Goal: Task Accomplishment & Management: Complete application form

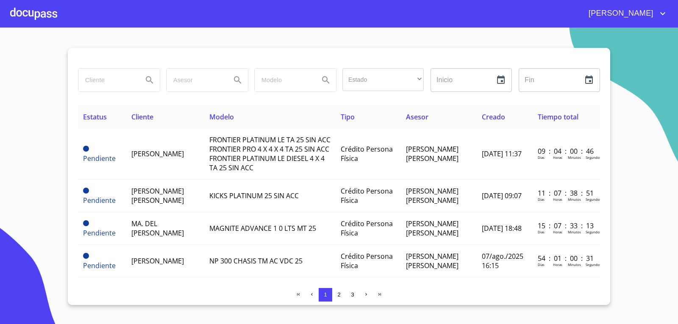
scroll to position [720, 0]
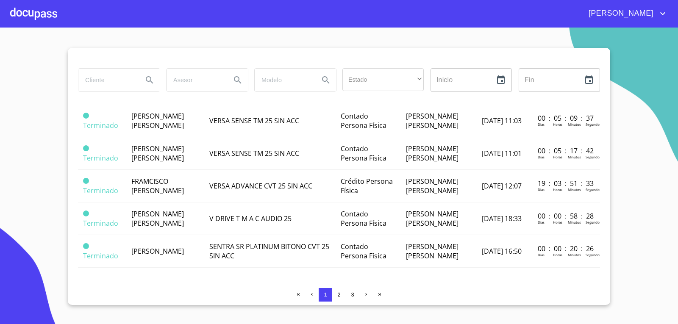
click at [26, 18] on div at bounding box center [33, 13] width 47 height 27
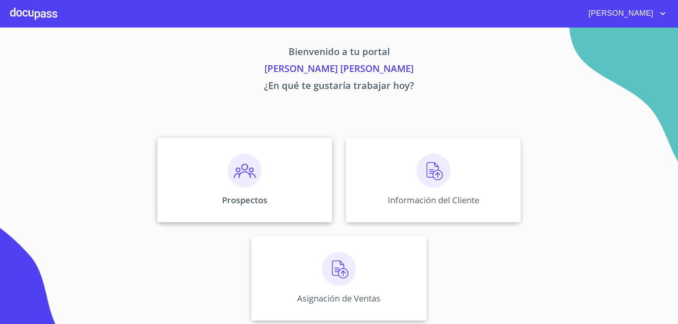
click at [247, 174] on img at bounding box center [244, 171] width 34 height 34
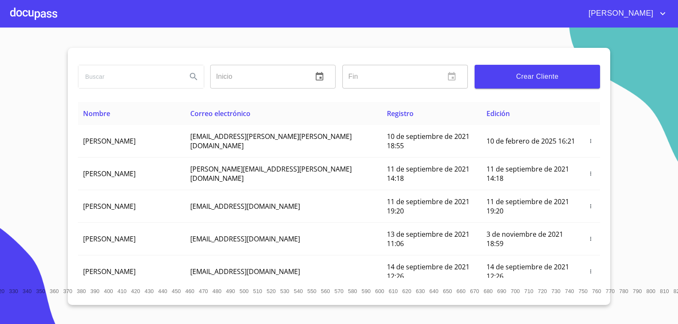
click at [531, 81] on span "Crear Cliente" at bounding box center [537, 77] width 112 height 12
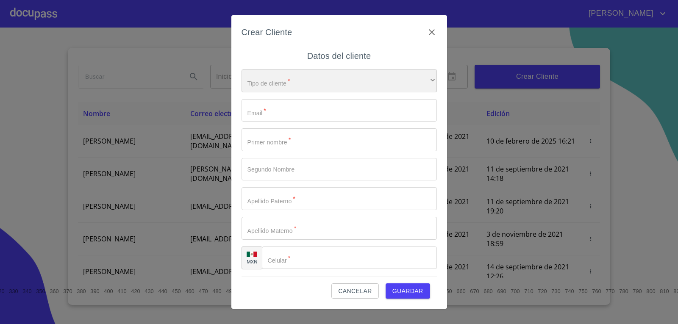
click at [354, 75] on div "​" at bounding box center [338, 80] width 195 height 23
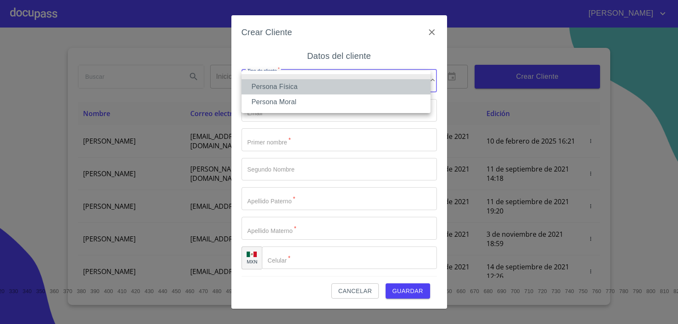
click at [319, 85] on li "Persona Física" at bounding box center [335, 86] width 189 height 15
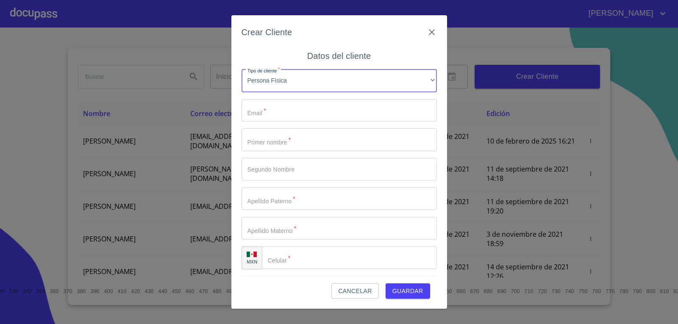
click at [313, 113] on input "Tipo de cliente   *" at bounding box center [338, 110] width 195 height 23
click at [430, 30] on icon "button" at bounding box center [432, 32] width 6 height 6
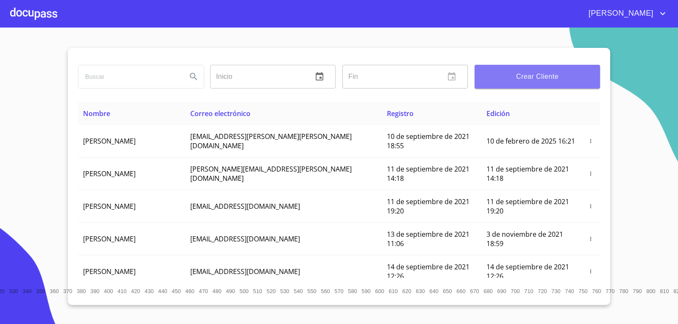
click at [532, 73] on span "Crear Cliente" at bounding box center [537, 77] width 112 height 12
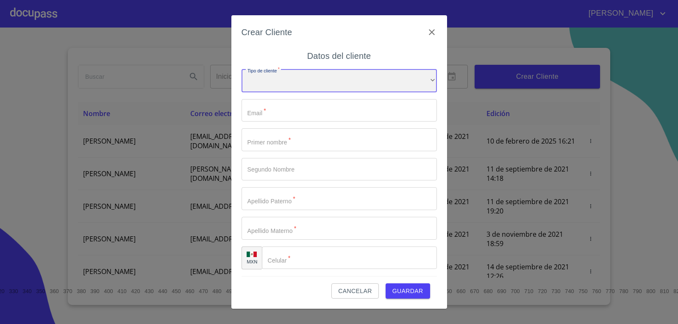
click at [304, 89] on div "​" at bounding box center [338, 80] width 195 height 23
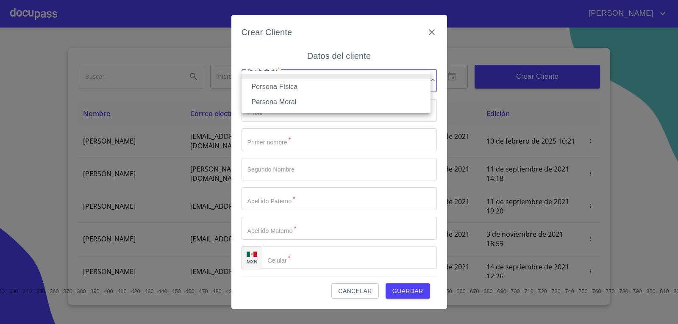
click at [305, 89] on li "Persona Física" at bounding box center [335, 86] width 189 height 15
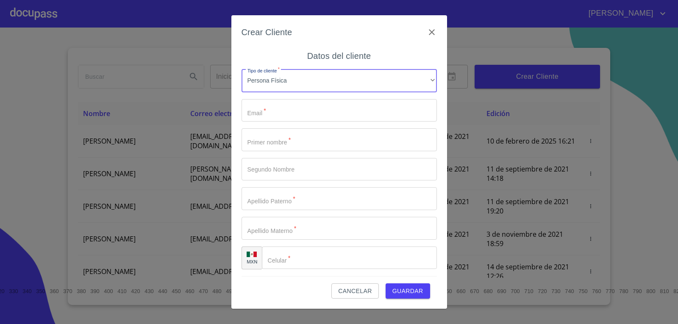
click at [305, 109] on input "Tipo de cliente   *" at bounding box center [338, 110] width 195 height 23
type input "K"
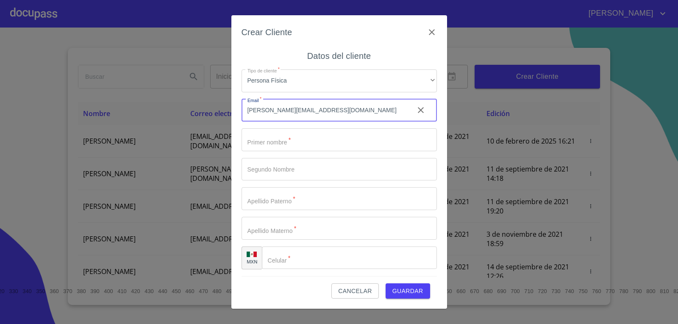
type input "[PERSON_NAME][EMAIL_ADDRESS][DOMAIN_NAME]"
click at [379, 147] on input "Tipo de cliente   *" at bounding box center [338, 139] width 195 height 23
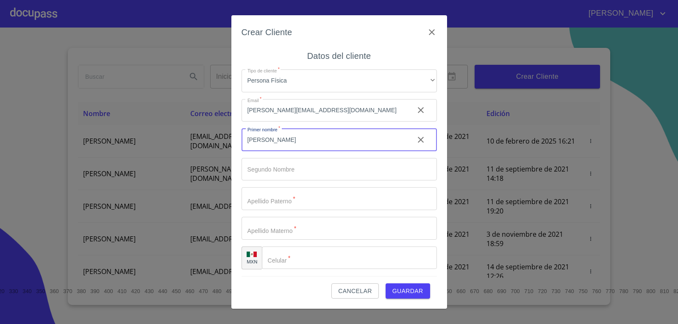
type input "[PERSON_NAME]"
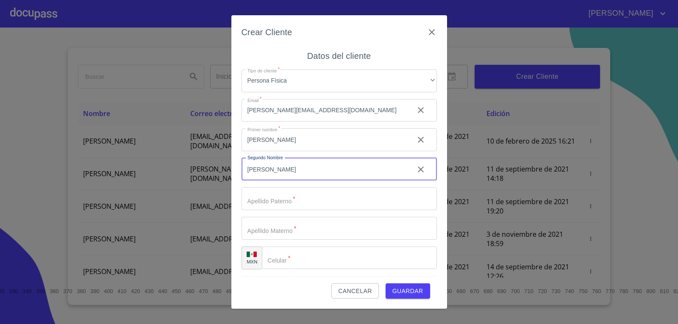
type input "[PERSON_NAME]"
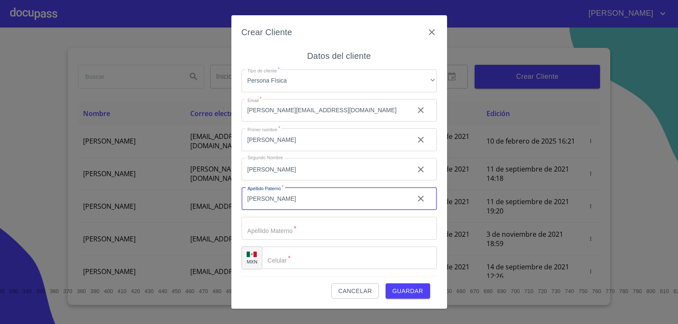
type input "[PERSON_NAME]"
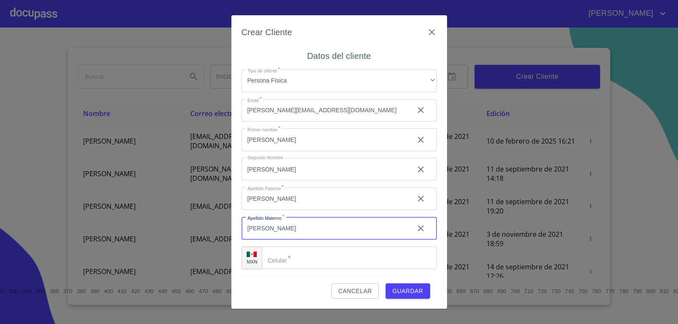
type input "[PERSON_NAME]"
click at [341, 256] on input "Tipo de cliente   *" at bounding box center [349, 257] width 175 height 23
type input "[PHONE_NUMBER]"
click at [417, 290] on span "Guardar" at bounding box center [407, 291] width 31 height 11
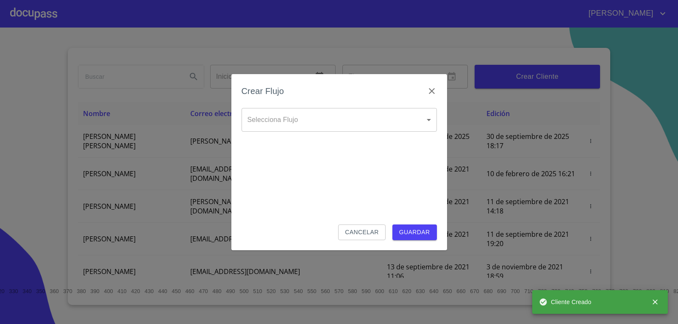
click at [335, 126] on body "[PERSON_NAME] ​ Fin ​ Crear Cliente Nombre Correo electrónico Registro Edición …" at bounding box center [339, 162] width 678 height 324
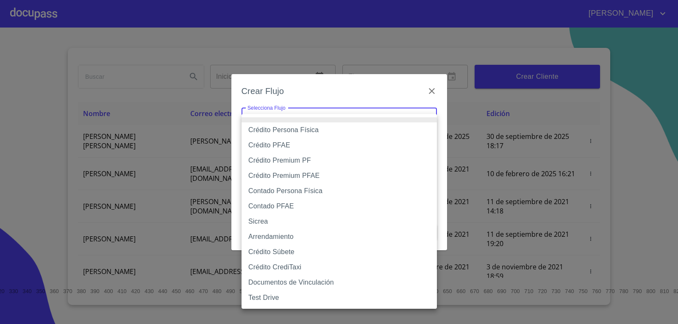
click at [299, 208] on li "Contado PFAE" at bounding box center [338, 206] width 195 height 15
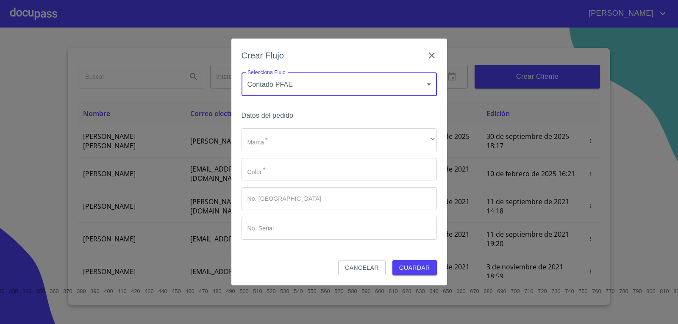
click at [327, 84] on body "[PERSON_NAME] ​ Fin ​ Crear Cliente Nombre Correo electrónico Registro Edición …" at bounding box center [339, 162] width 678 height 324
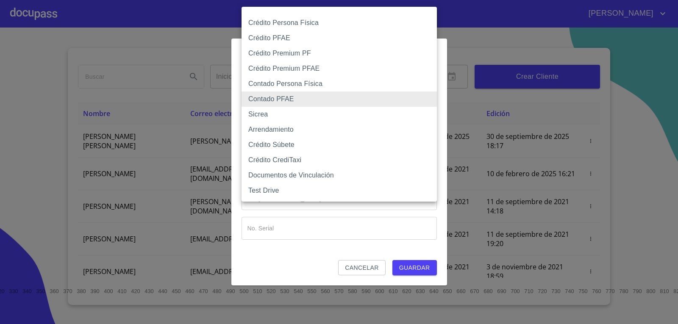
click at [326, 84] on li "Contado Persona Física" at bounding box center [338, 83] width 195 height 15
type input "60bf975b0d9865ccc2471536"
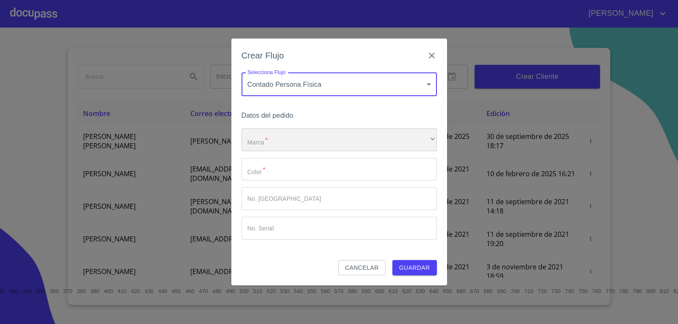
click at [307, 140] on div "​" at bounding box center [338, 139] width 195 height 23
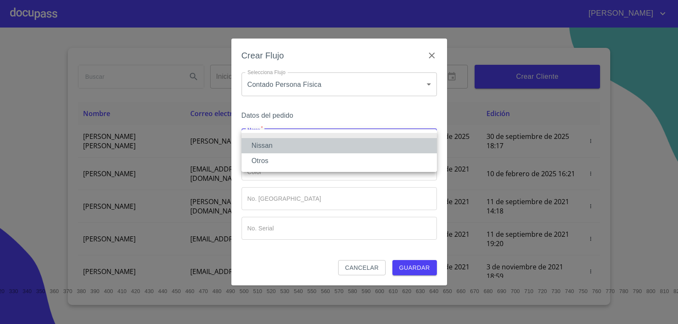
click at [310, 148] on li "Nissan" at bounding box center [338, 145] width 195 height 15
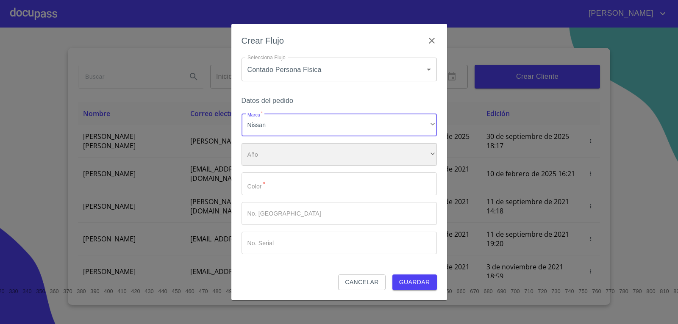
click at [310, 155] on div "​" at bounding box center [338, 154] width 195 height 23
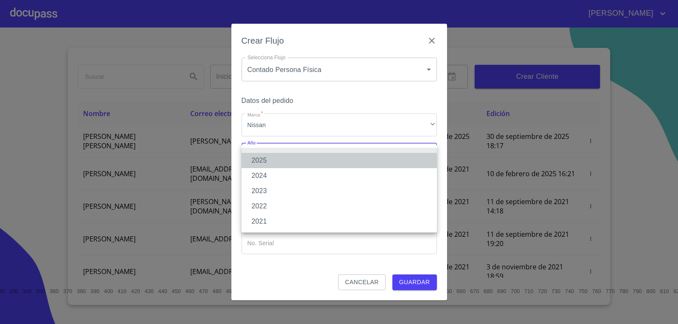
click at [309, 158] on li "2025" at bounding box center [338, 160] width 195 height 15
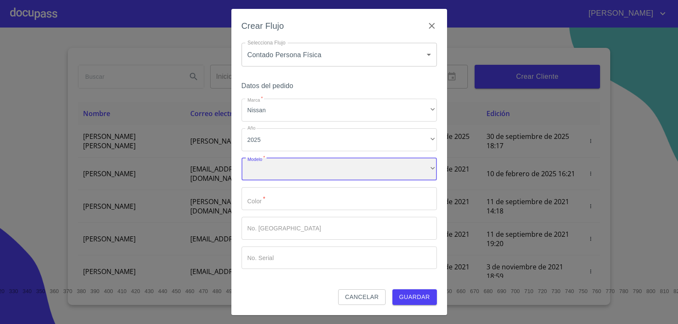
click at [308, 168] on div "​" at bounding box center [338, 169] width 195 height 23
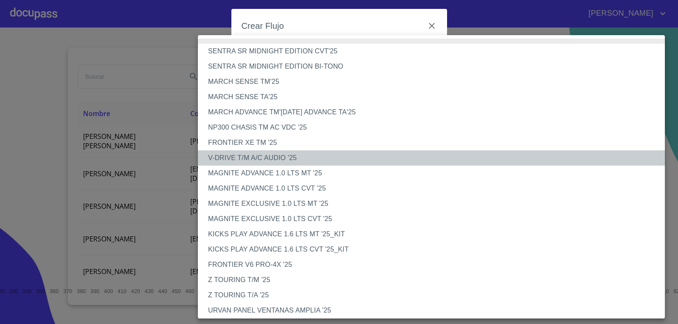
click at [263, 160] on li "V-DRIVE T/M A/C AUDIO '25" at bounding box center [434, 157] width 473 height 15
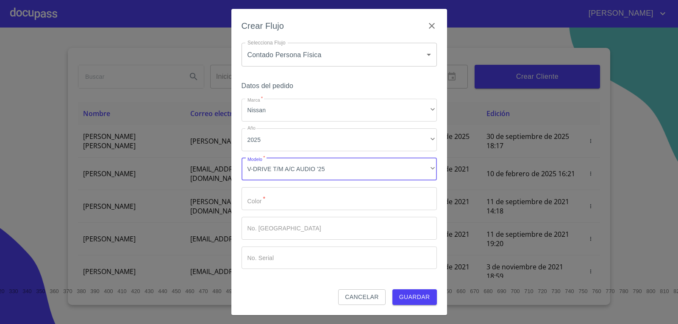
click at [287, 202] on input "Marca   *" at bounding box center [338, 198] width 195 height 23
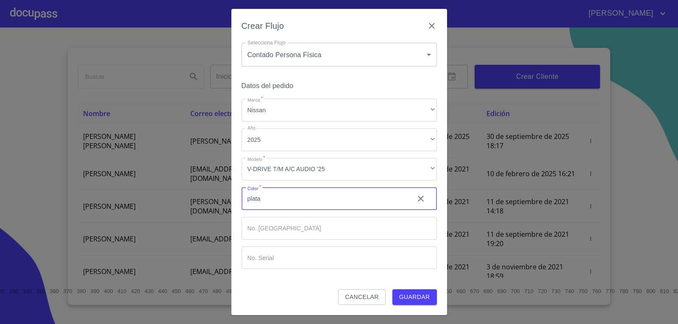
type input "plata"
click at [418, 299] on span "Guardar" at bounding box center [414, 297] width 31 height 11
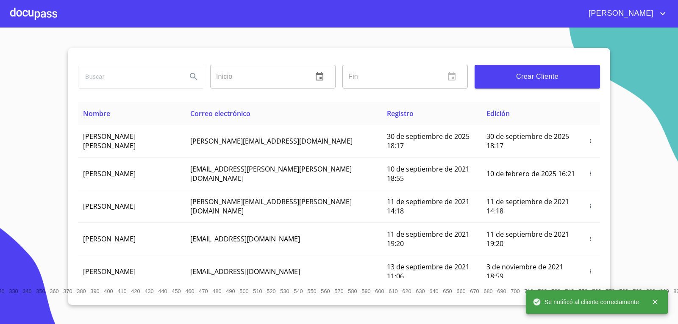
click at [28, 11] on div at bounding box center [33, 13] width 47 height 27
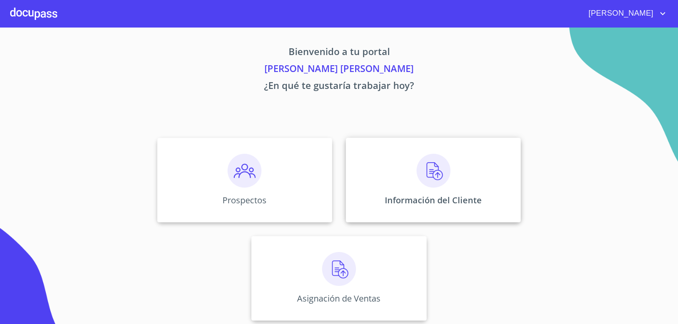
click at [429, 174] on img at bounding box center [433, 171] width 34 height 34
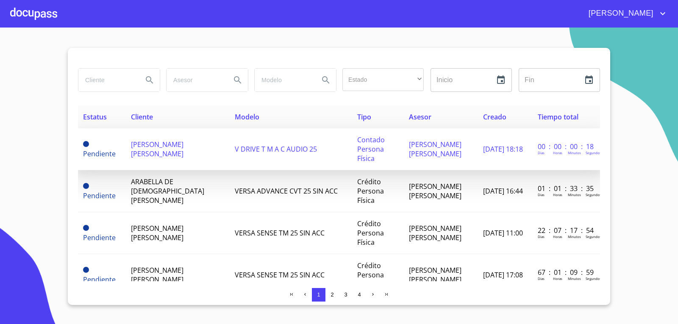
click at [159, 139] on td "[PERSON_NAME] [PERSON_NAME]" at bounding box center [178, 149] width 104 height 42
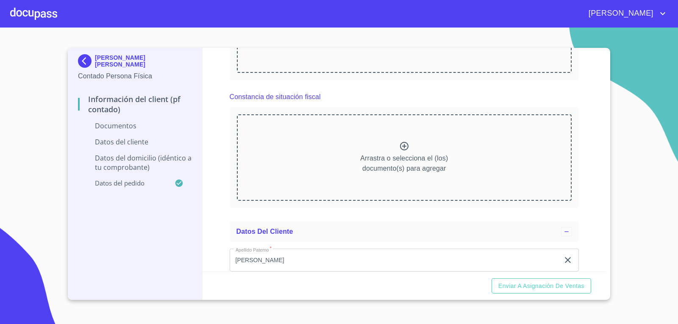
scroll to position [424, 0]
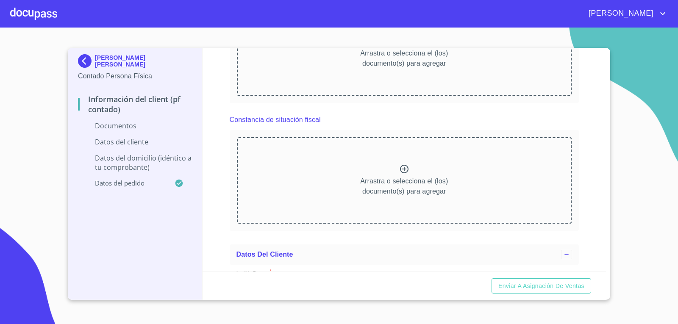
click at [400, 170] on icon at bounding box center [404, 169] width 10 height 10
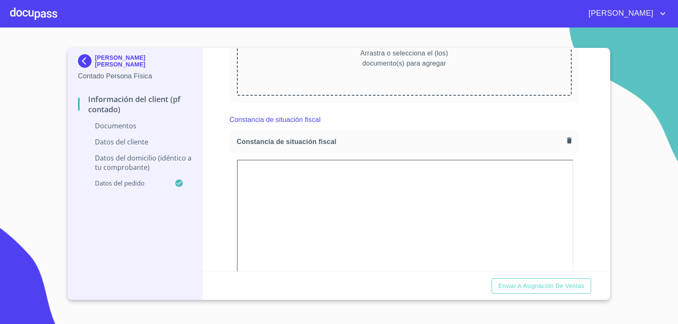
scroll to position [296, 0]
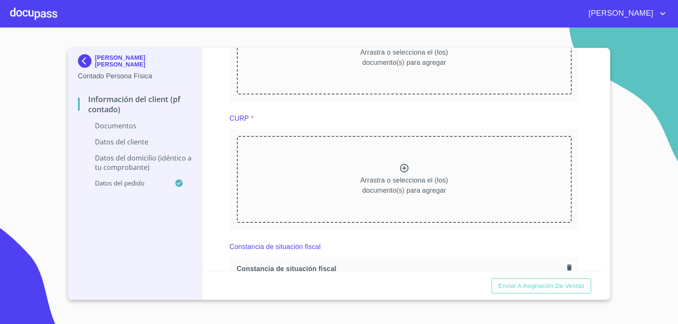
click at [400, 174] on div at bounding box center [404, 169] width 10 height 12
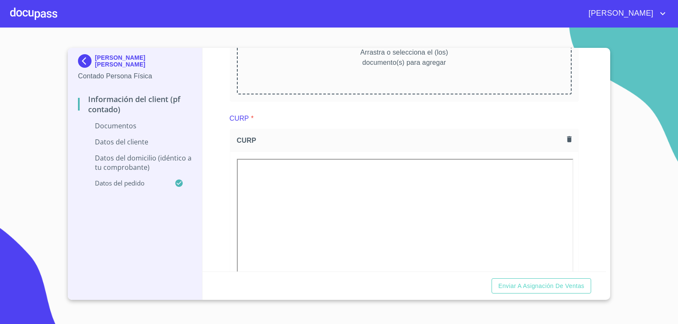
click at [597, 155] on div "Información del Client (PF contado) Documentos Documento de identificación.   *…" at bounding box center [404, 160] width 404 height 224
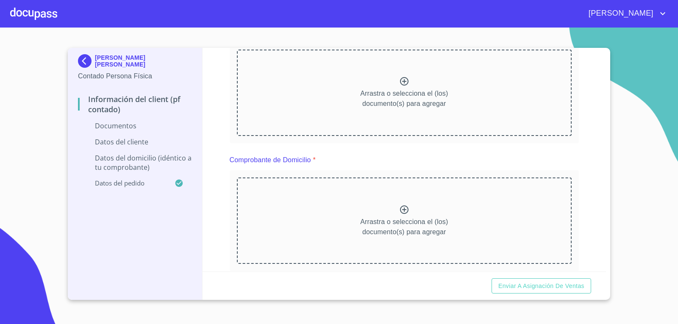
click at [401, 210] on icon at bounding box center [404, 209] width 8 height 8
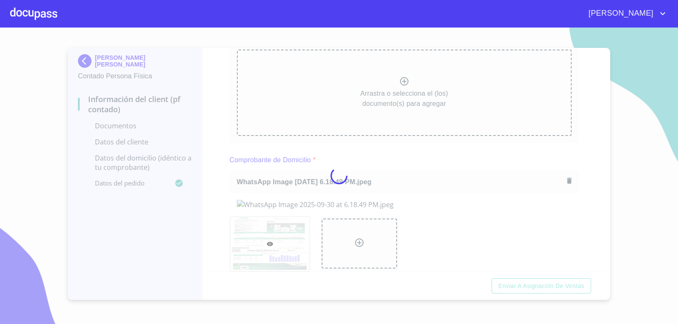
click at [592, 207] on div at bounding box center [339, 176] width 678 height 296
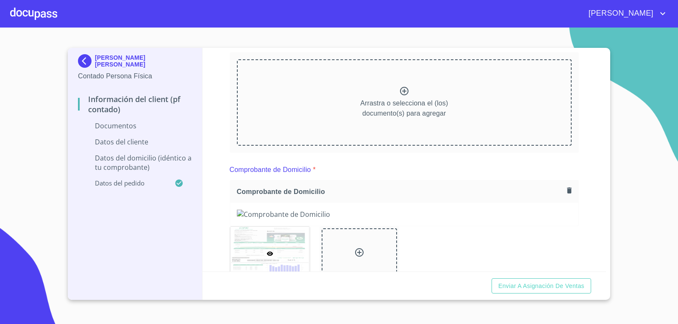
scroll to position [0, 0]
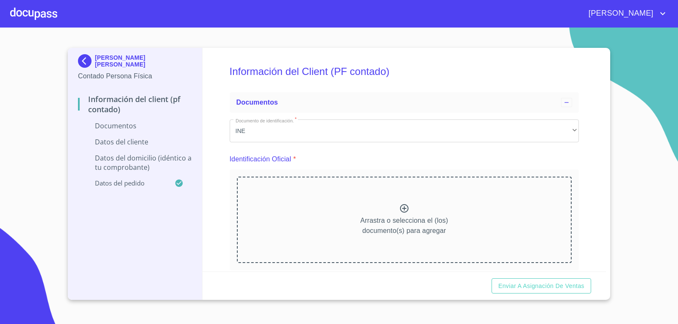
click at [404, 210] on icon at bounding box center [404, 208] width 10 height 10
click at [399, 208] on icon at bounding box center [404, 208] width 10 height 10
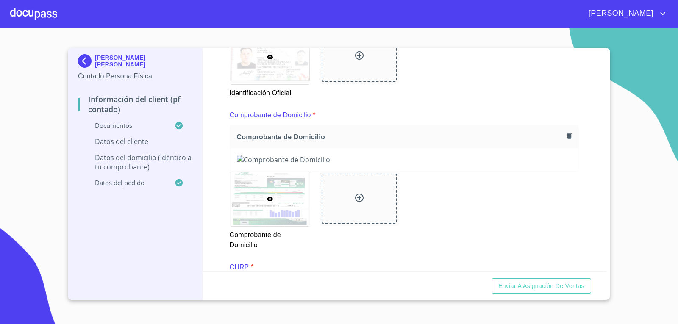
scroll to position [296, 0]
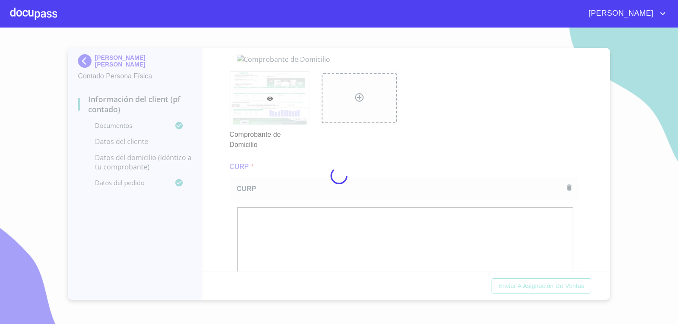
click at [561, 155] on div at bounding box center [339, 176] width 678 height 296
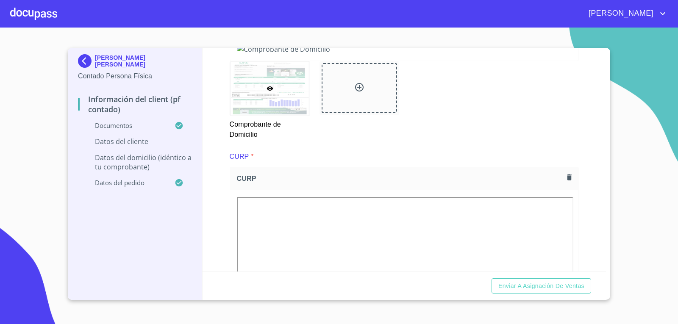
click at [589, 149] on div "Información del Client (PF contado) Documentos Documento de identificación.   *…" at bounding box center [404, 160] width 404 height 224
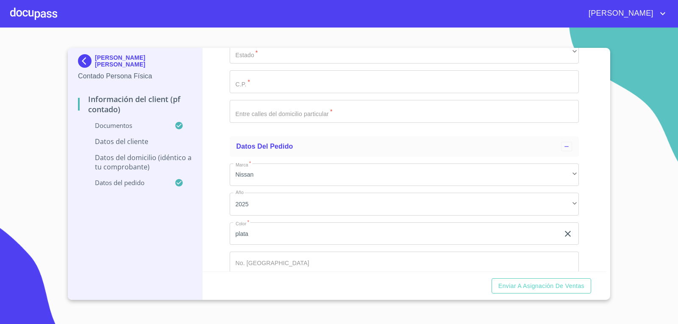
scroll to position [1991, 0]
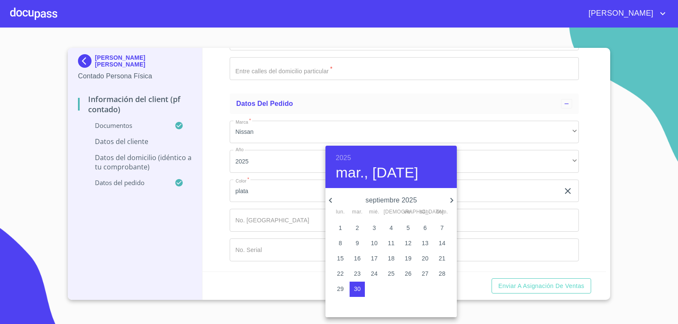
click at [343, 152] on div "[DATE], [DATE]" at bounding box center [390, 167] width 131 height 42
click at [341, 156] on h6 "2025" at bounding box center [342, 158] width 15 height 12
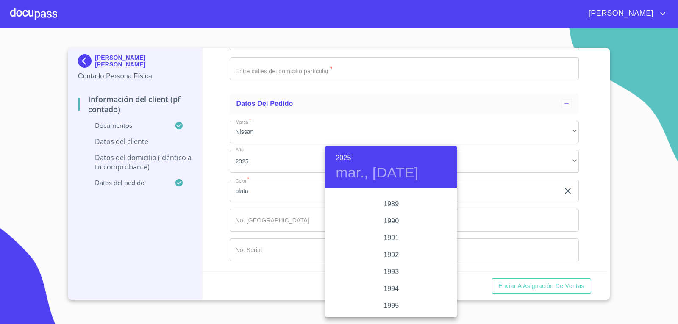
scroll to position [1093, 0]
click at [391, 290] on div "1995" at bounding box center [390, 291] width 131 height 17
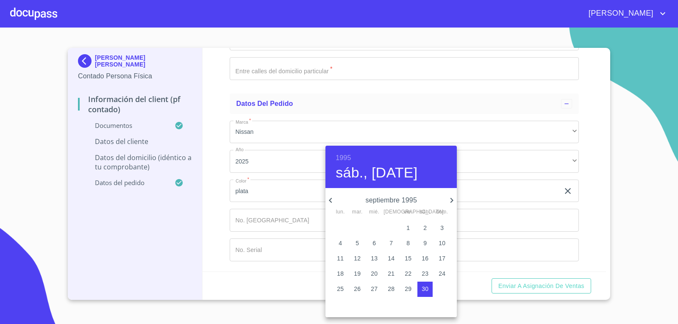
click at [450, 201] on icon "button" at bounding box center [451, 200] width 10 height 10
click at [395, 243] on span "9" at bounding box center [390, 243] width 15 height 8
type input "9 de nov. de 1995"
click at [192, 236] on div at bounding box center [339, 162] width 678 height 324
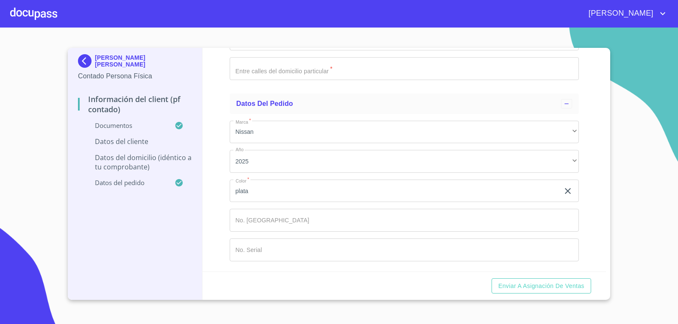
type input "AILK951109778"
type input "AILK951109HJCRZV02"
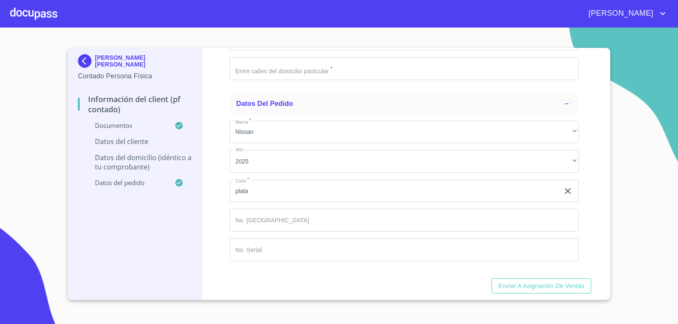
type input "2831148230"
click at [215, 221] on div "Información del Client (PF contado) Documentos Documento de identificación.   *…" at bounding box center [404, 160] width 404 height 224
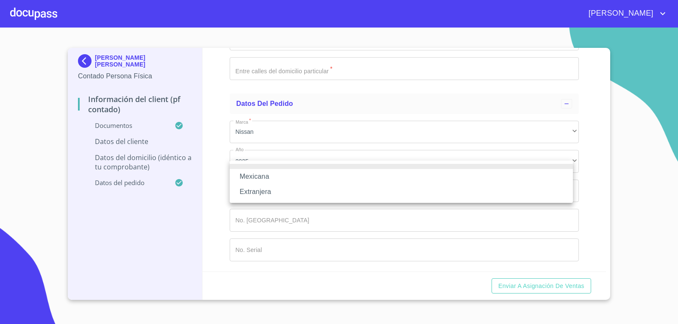
click at [276, 172] on li "Mexicana" at bounding box center [401, 176] width 343 height 15
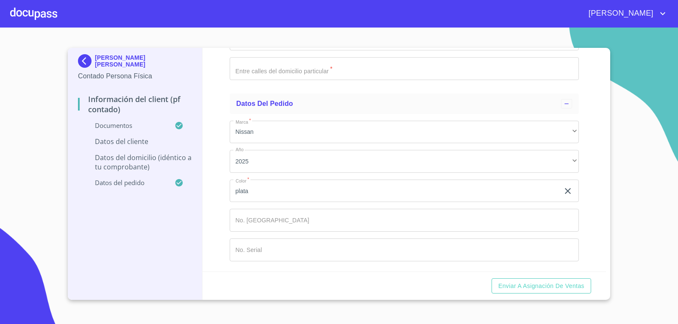
type input "[GEOGRAPHIC_DATA]"
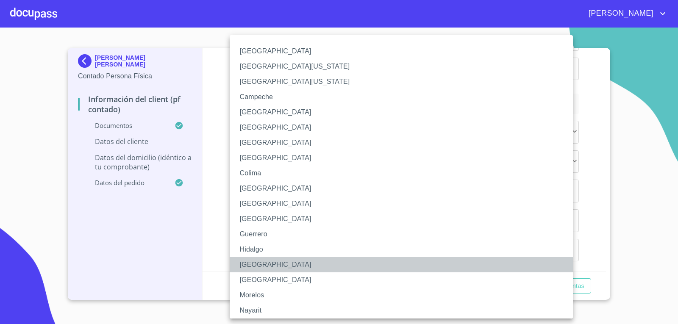
click at [266, 264] on li "[GEOGRAPHIC_DATA]" at bounding box center [404, 264] width 349 height 15
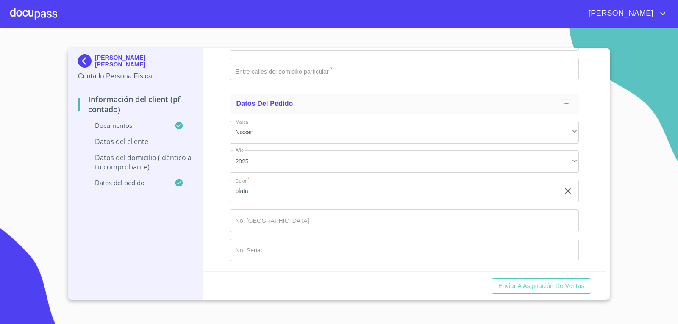
scroll to position [2202, 0]
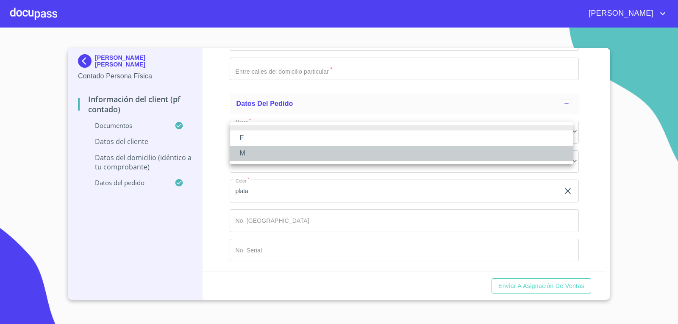
click at [258, 152] on li "M" at bounding box center [401, 153] width 343 height 15
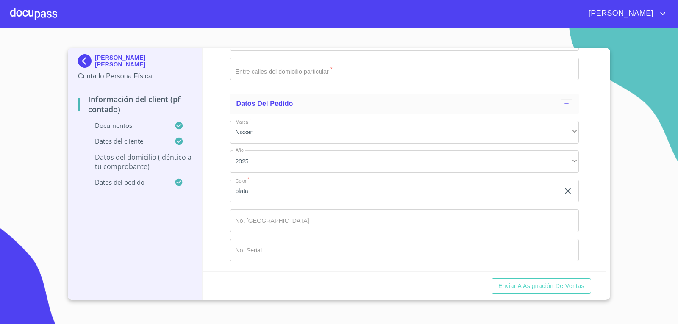
click at [200, 184] on div "[PERSON_NAME] [PERSON_NAME] Contado Persona Física Información del Client (PF c…" at bounding box center [135, 174] width 135 height 252
type input "b"
type input "B [PERSON_NAME]"
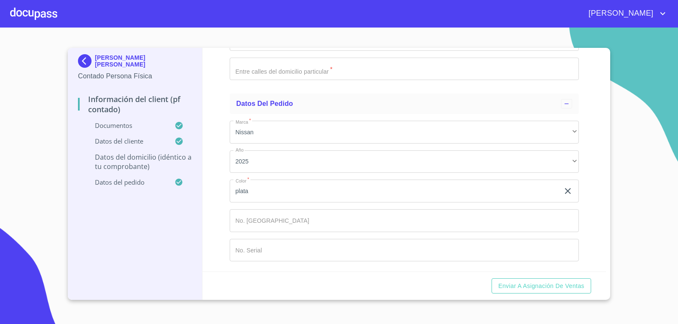
type input "2575"
type input "5"
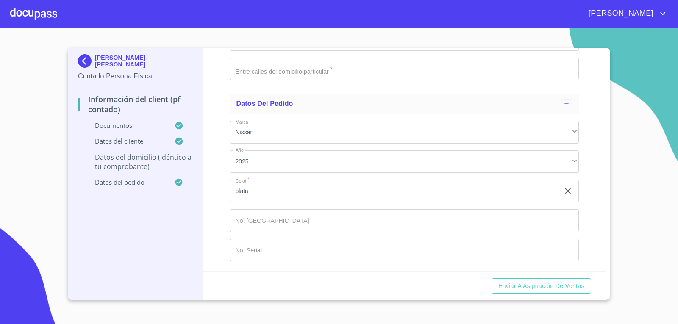
type input "PARQUES DE STA MARIA"
type input "[GEOGRAPHIC_DATA]"
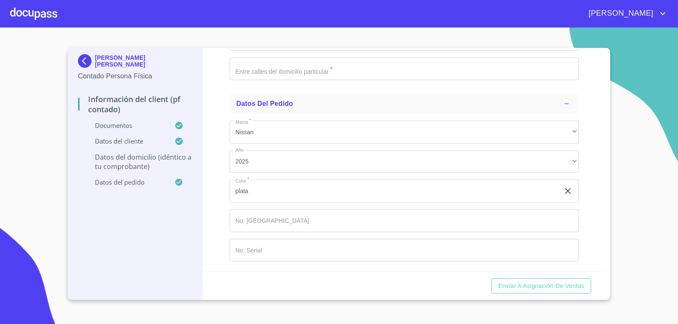
type input "TALQUEPAQUE"
click at [270, 21] on div "​" at bounding box center [404, 9] width 349 height 23
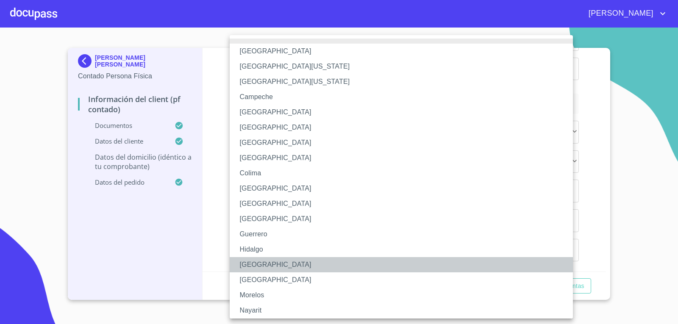
click at [259, 267] on li "[GEOGRAPHIC_DATA]" at bounding box center [404, 264] width 349 height 15
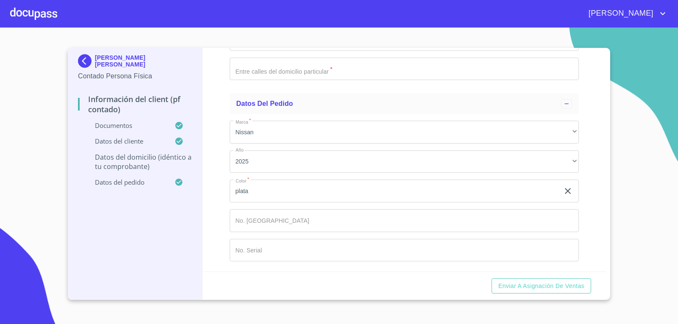
click at [279, 51] on input "Documento de identificación.   *" at bounding box center [404, 39] width 349 height 23
type input "45609"
click at [310, 80] on input "Documento de identificación.   *" at bounding box center [404, 69] width 349 height 23
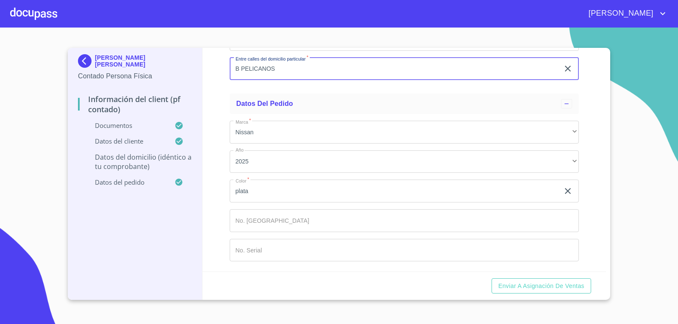
scroll to position [2595, 0]
type input "B PELICANOS"
click at [540, 290] on span "Enviar a Asignación de Ventas" at bounding box center [541, 286] width 86 height 11
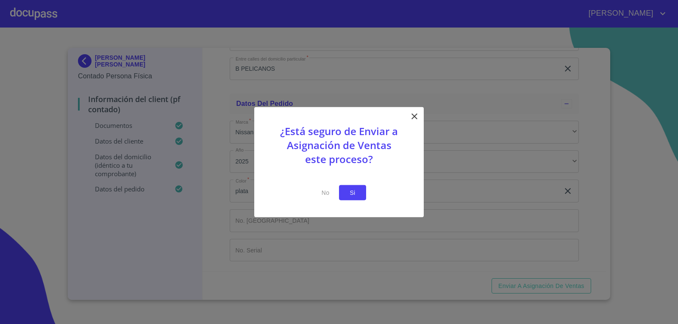
click at [362, 191] on button "Si" at bounding box center [352, 193] width 27 height 16
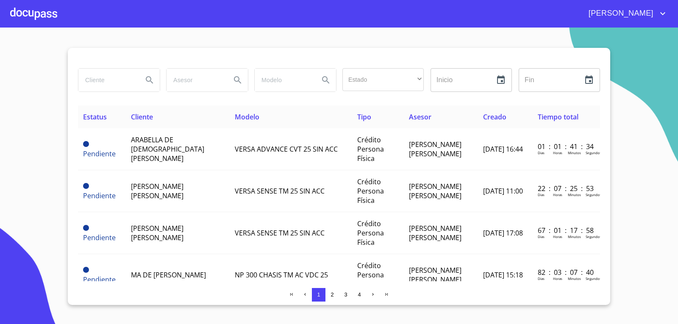
click at [36, 12] on div at bounding box center [33, 13] width 47 height 27
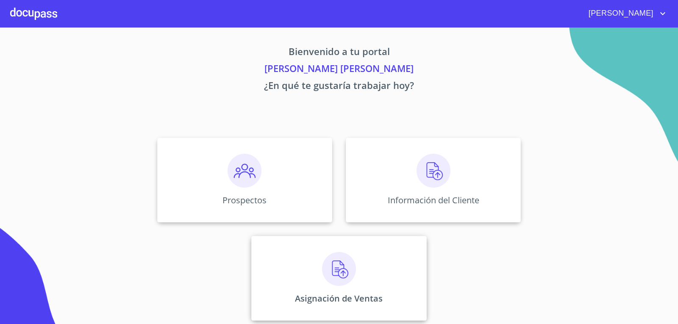
click at [341, 270] on img at bounding box center [339, 269] width 34 height 34
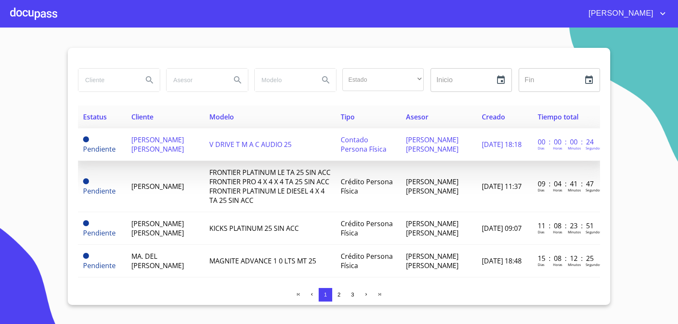
click at [177, 148] on span "[PERSON_NAME] [PERSON_NAME]" at bounding box center [157, 144] width 53 height 19
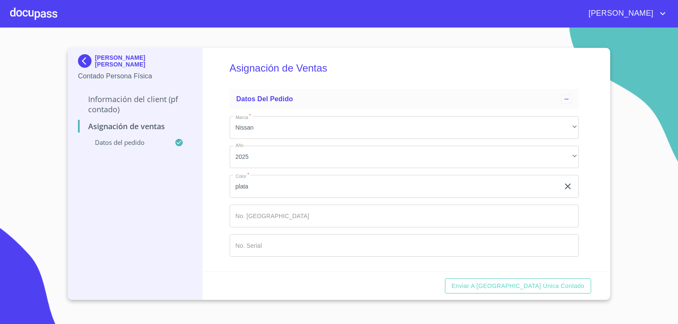
scroll to position [5, 0]
click at [264, 209] on input "Marca   *" at bounding box center [404, 214] width 349 height 23
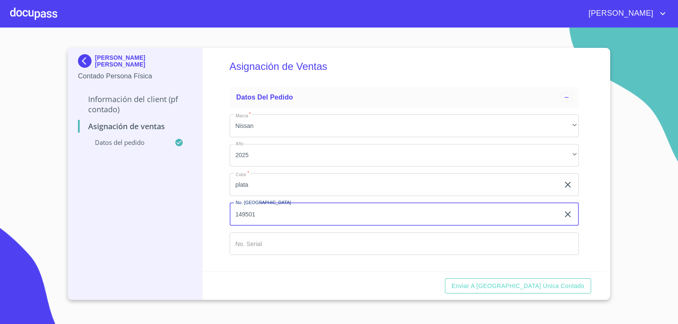
type input "149501"
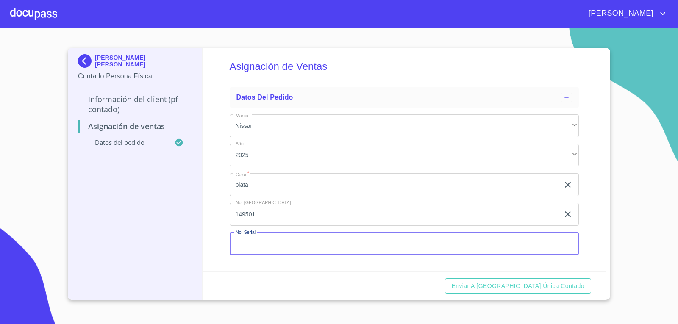
click at [329, 241] on input "Marca   *" at bounding box center [404, 244] width 349 height 23
type input "[US_VEHICLE_IDENTIFICATION_NUMBER]"
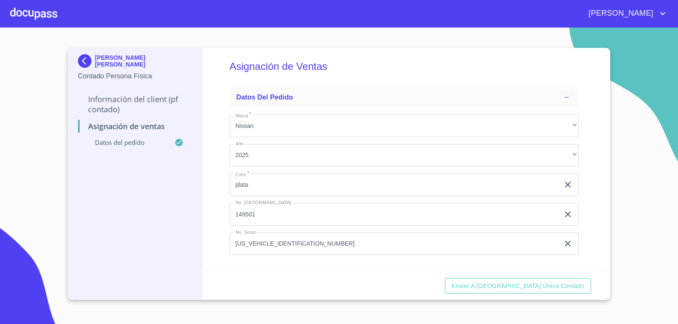
click at [221, 199] on div "Asignación de Ventas Datos del pedido Marca   * Nissan ​ Año 2025 ​ Color   * p…" at bounding box center [404, 160] width 404 height 224
click at [559, 288] on span "Enviar a [GEOGRAPHIC_DATA] única contado" at bounding box center [517, 286] width 133 height 11
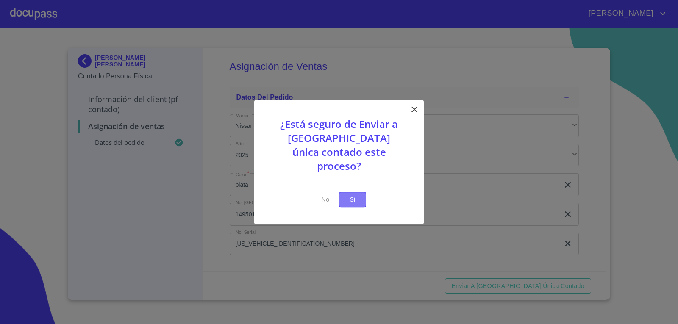
click at [350, 194] on span "Si" at bounding box center [353, 199] width 14 height 11
